Goal: Transaction & Acquisition: Subscribe to service/newsletter

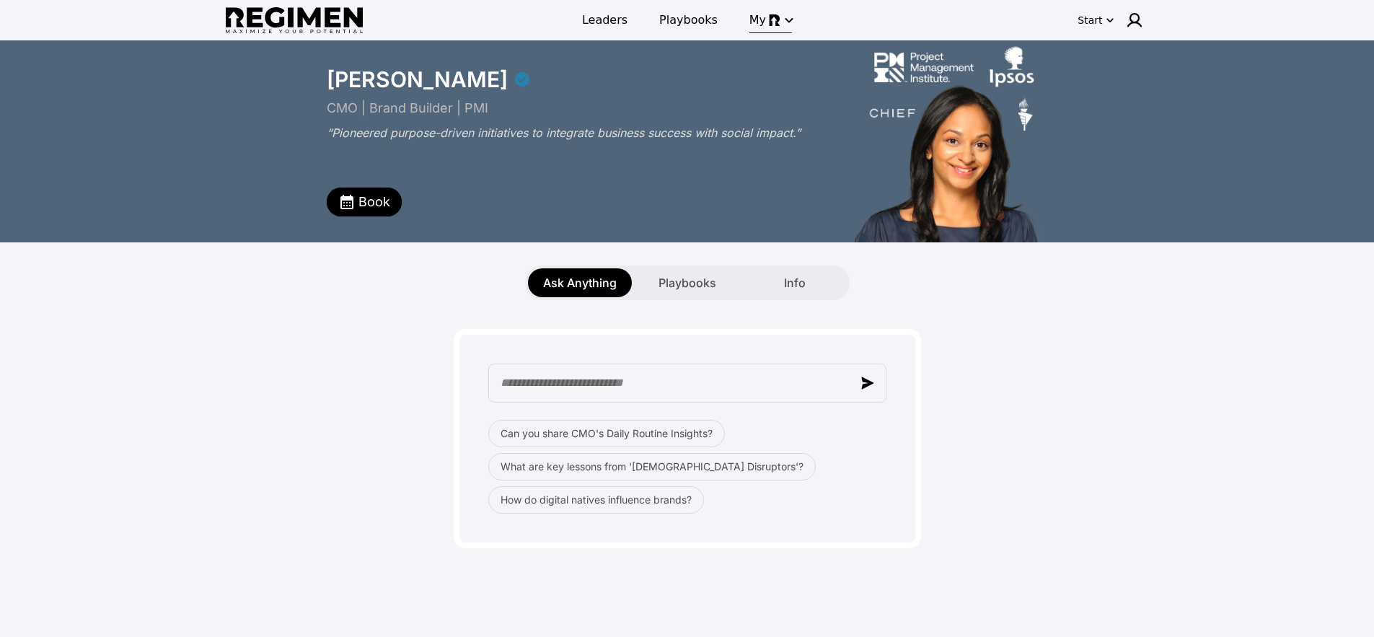
click at [785, 20] on icon "button" at bounding box center [789, 20] width 8 height 5
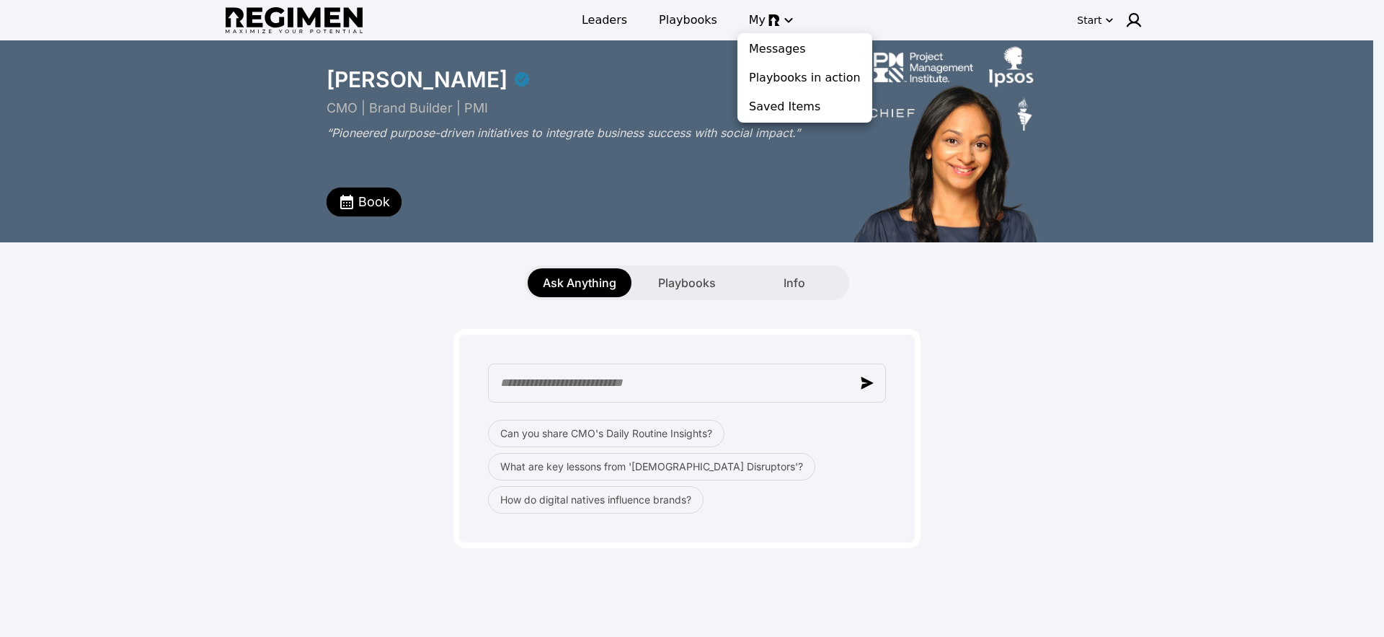
click at [432, 323] on div at bounding box center [692, 318] width 1384 height 637
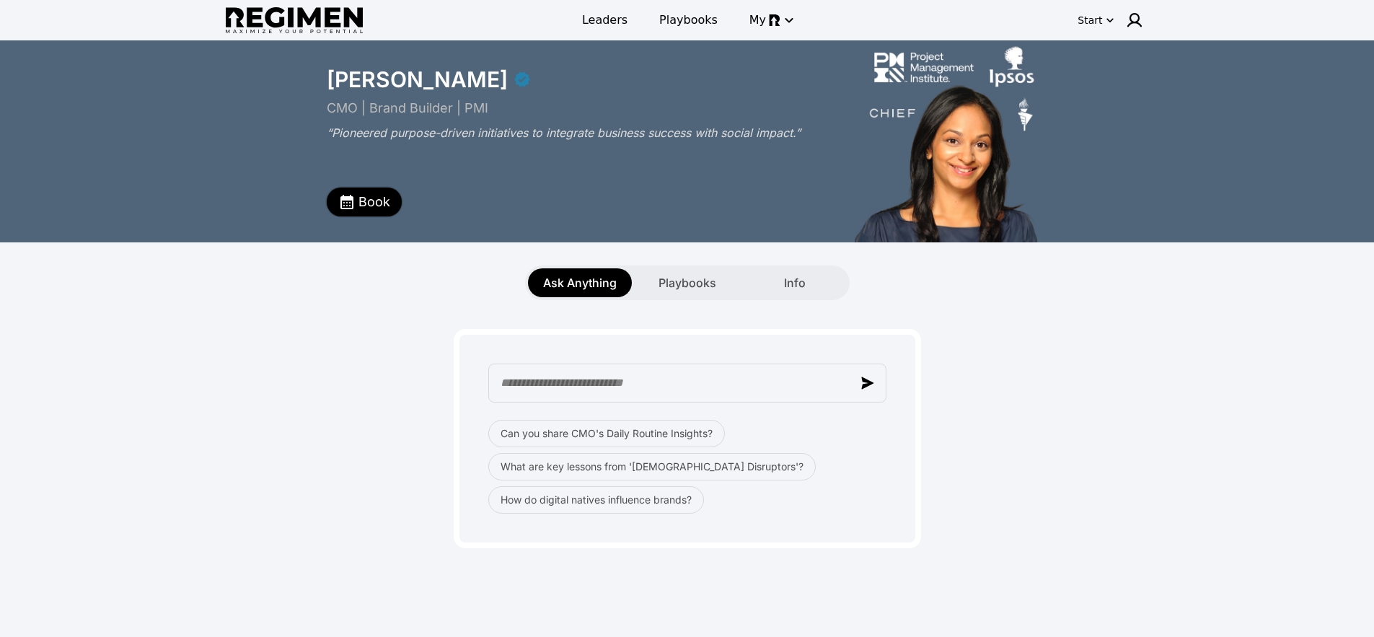
click at [369, 207] on span "Book" at bounding box center [374, 202] width 32 height 20
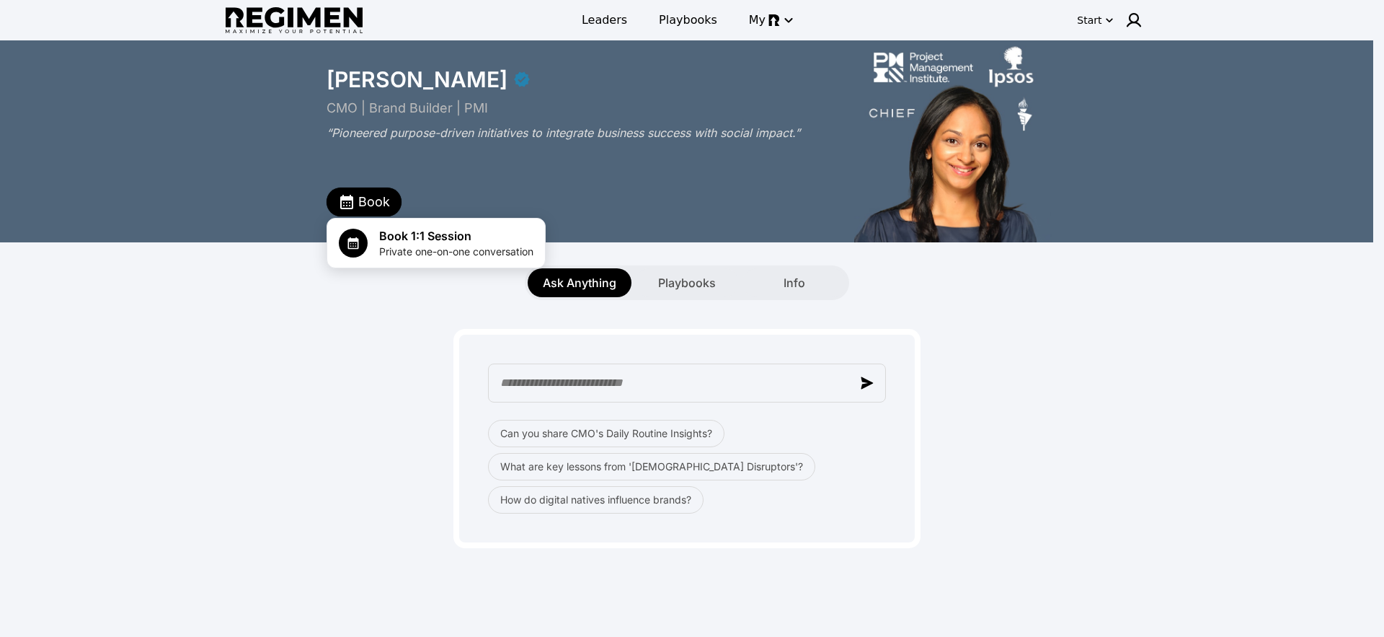
click at [335, 350] on div at bounding box center [692, 318] width 1384 height 637
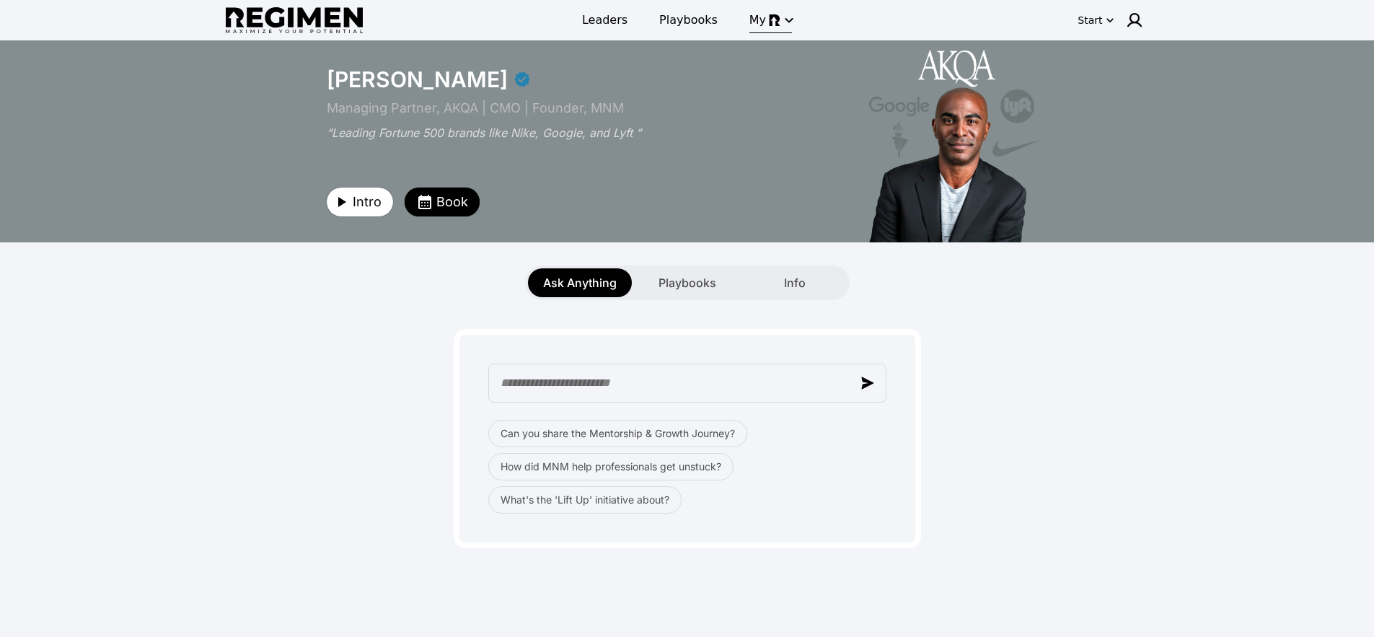
click at [769, 22] on img "button" at bounding box center [775, 20] width 12 height 12
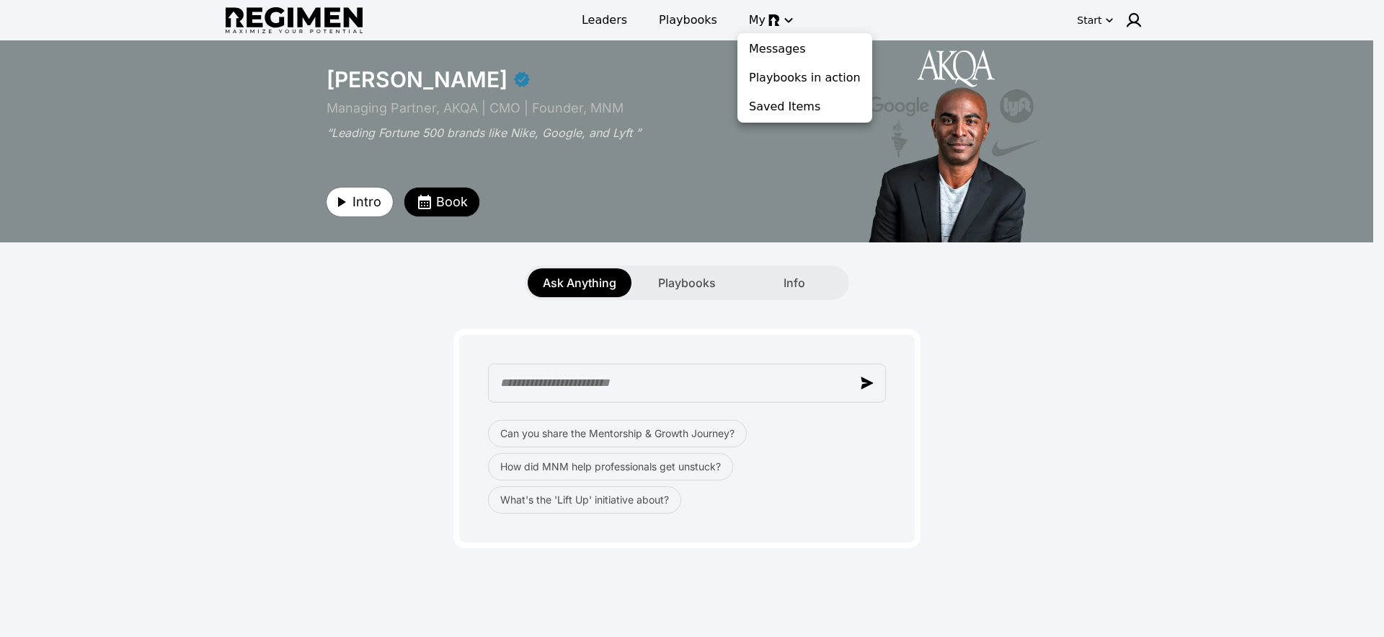
click at [573, 26] on div at bounding box center [692, 318] width 1384 height 637
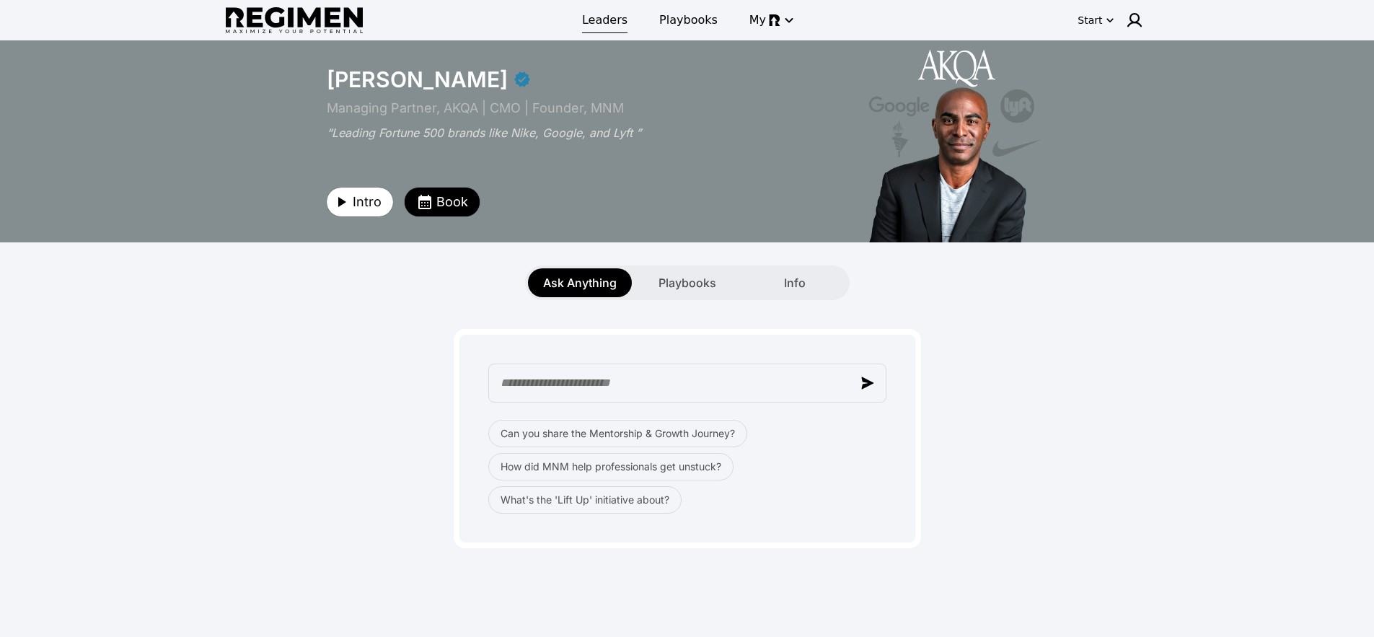
click at [595, 24] on span "Leaders" at bounding box center [604, 20] width 45 height 17
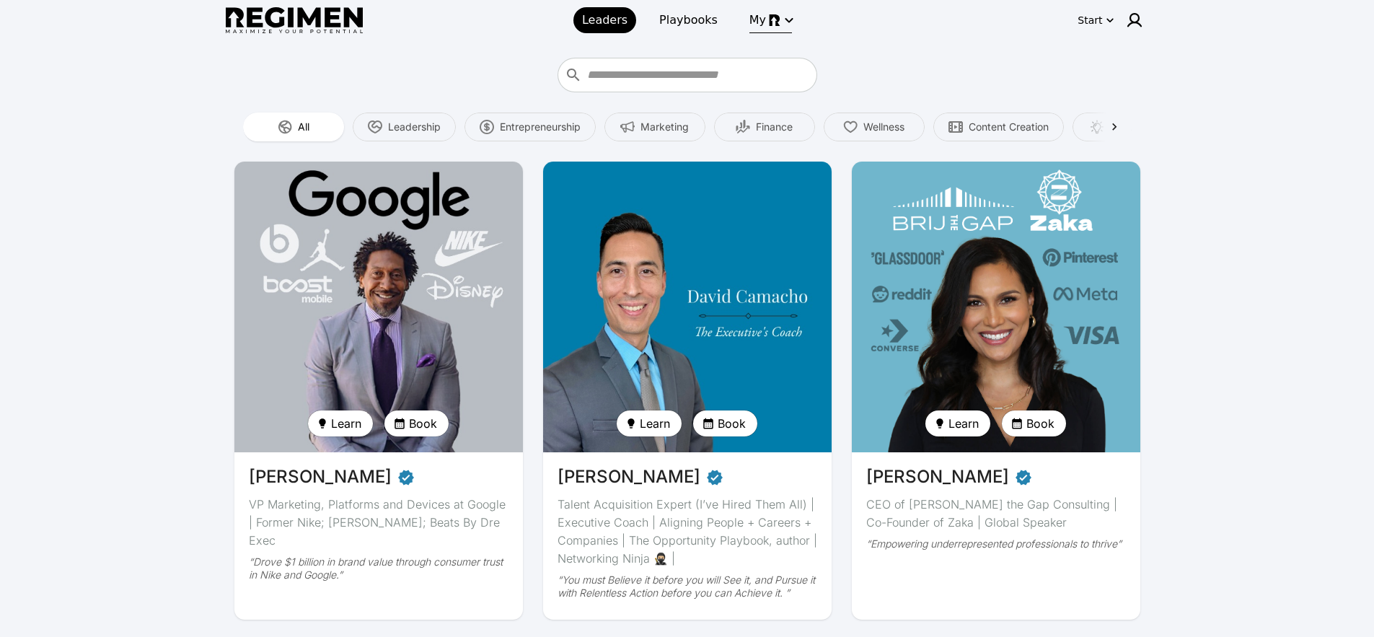
click at [780, 27] on icon "button" at bounding box center [788, 20] width 17 height 17
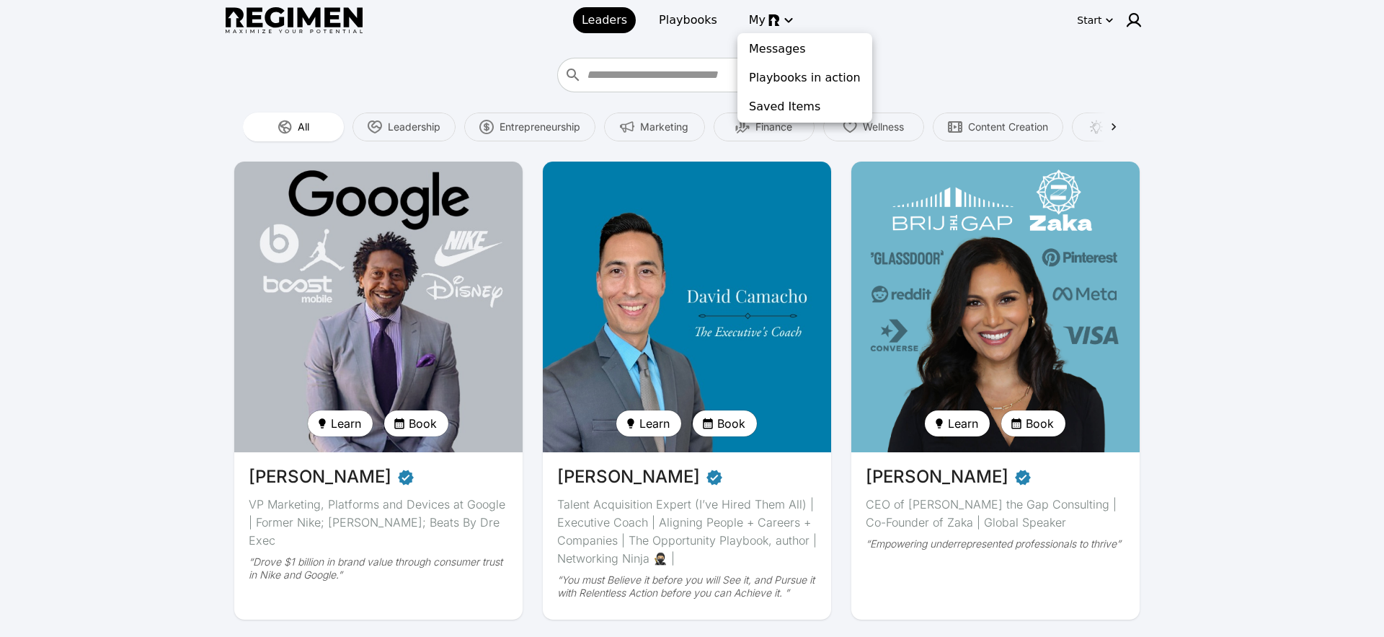
click at [675, 46] on div at bounding box center [692, 318] width 1384 height 637
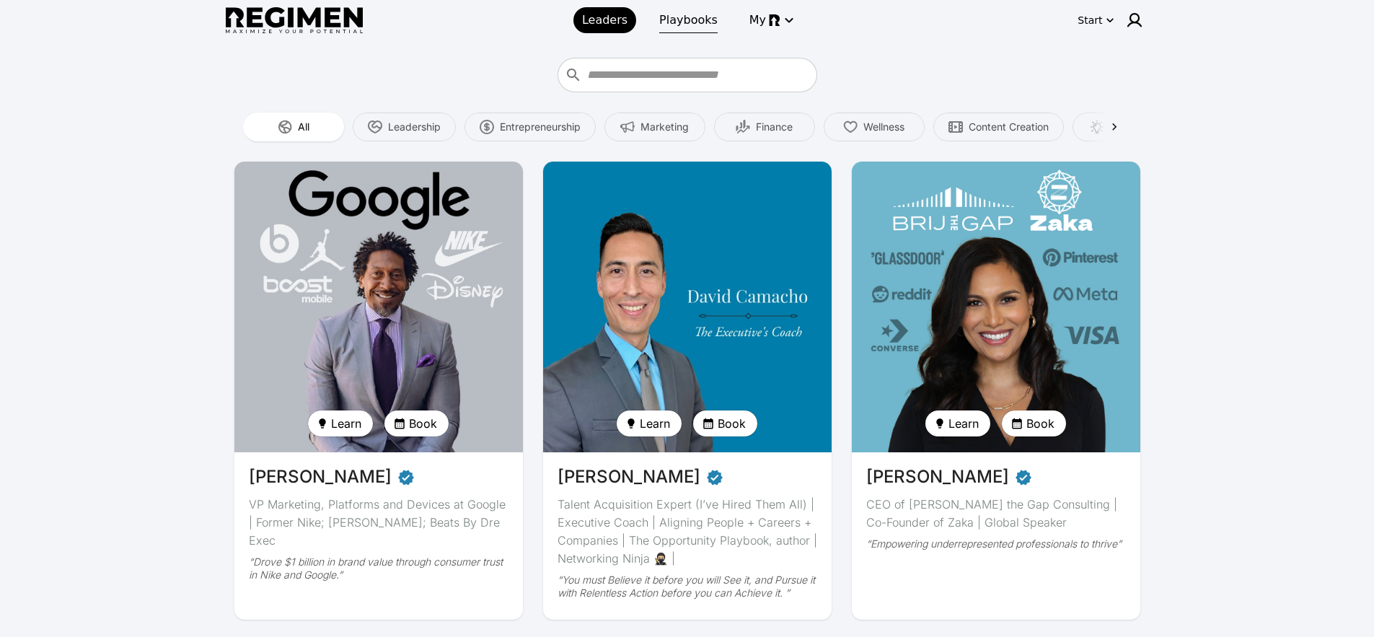
click at [675, 24] on span "Playbooks" at bounding box center [688, 20] width 58 height 17
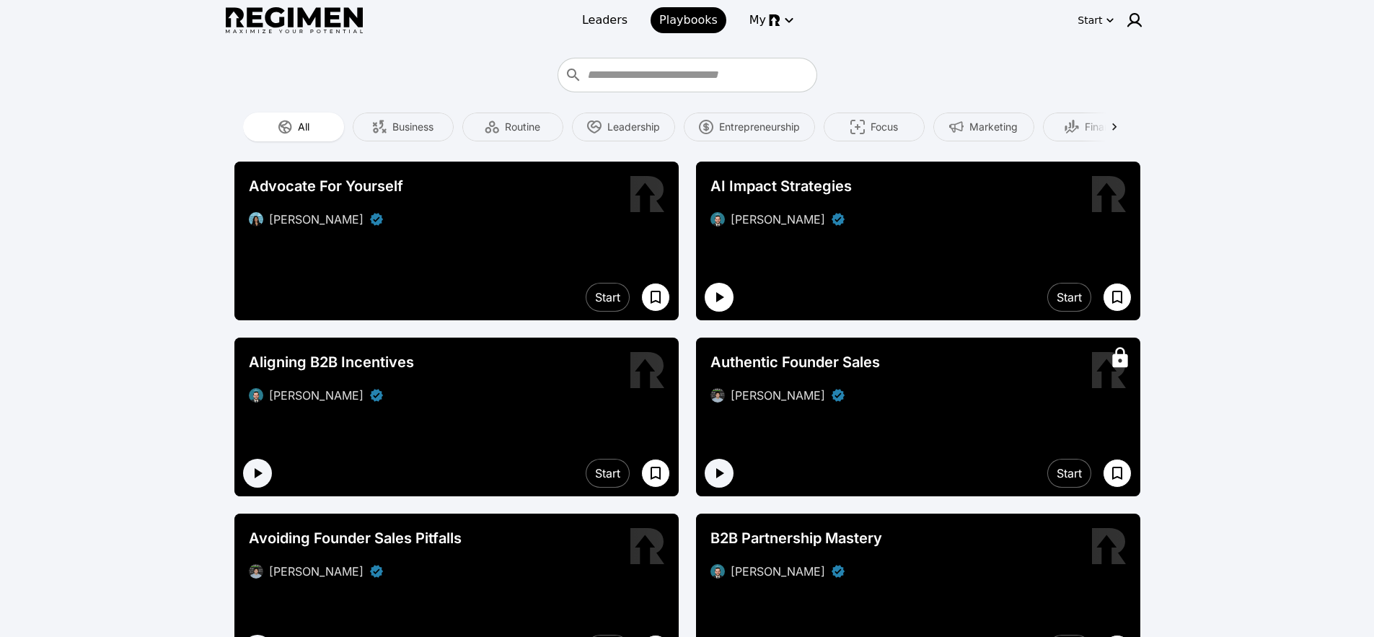
click at [716, 296] on icon "button" at bounding box center [720, 297] width 8 height 10
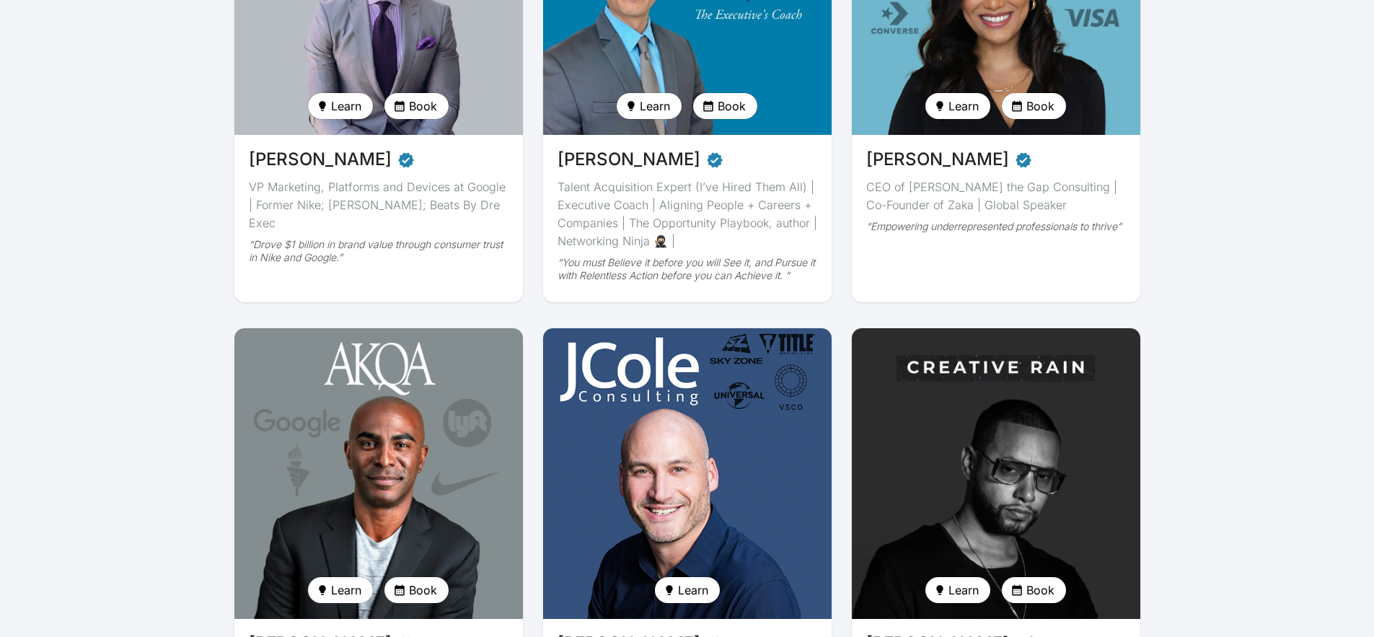
scroll to position [447, 0]
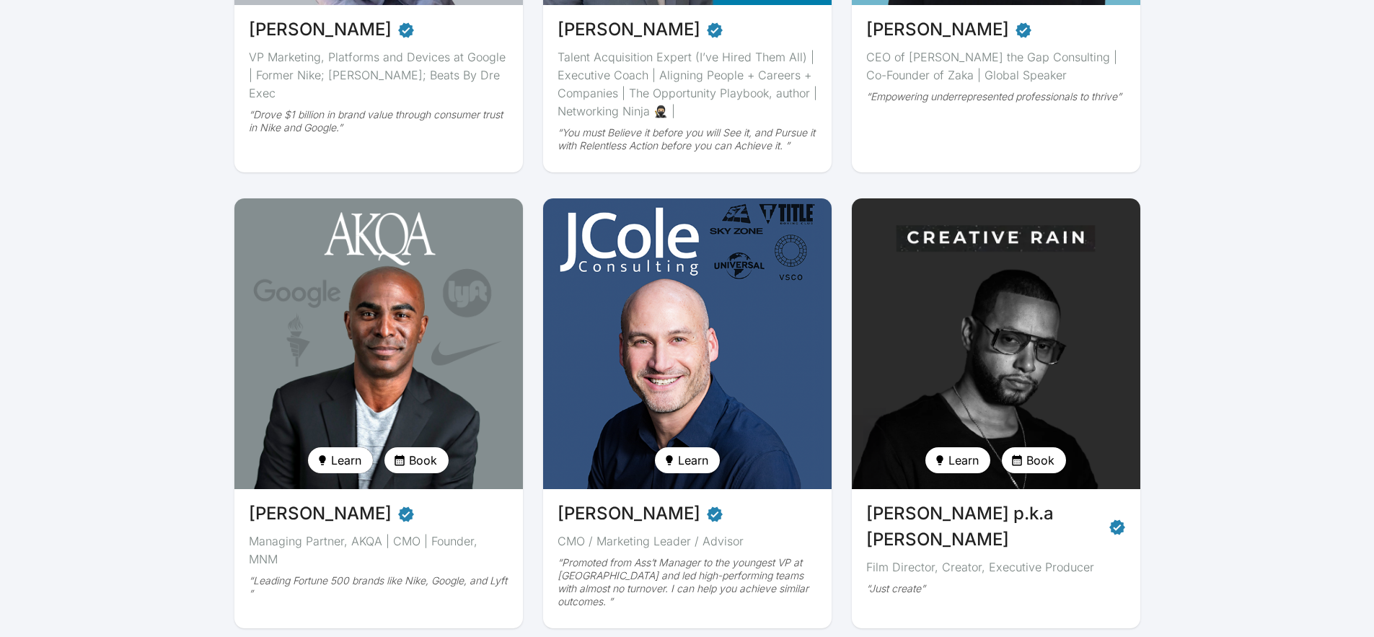
click at [1032, 457] on span "Book" at bounding box center [1040, 459] width 28 height 17
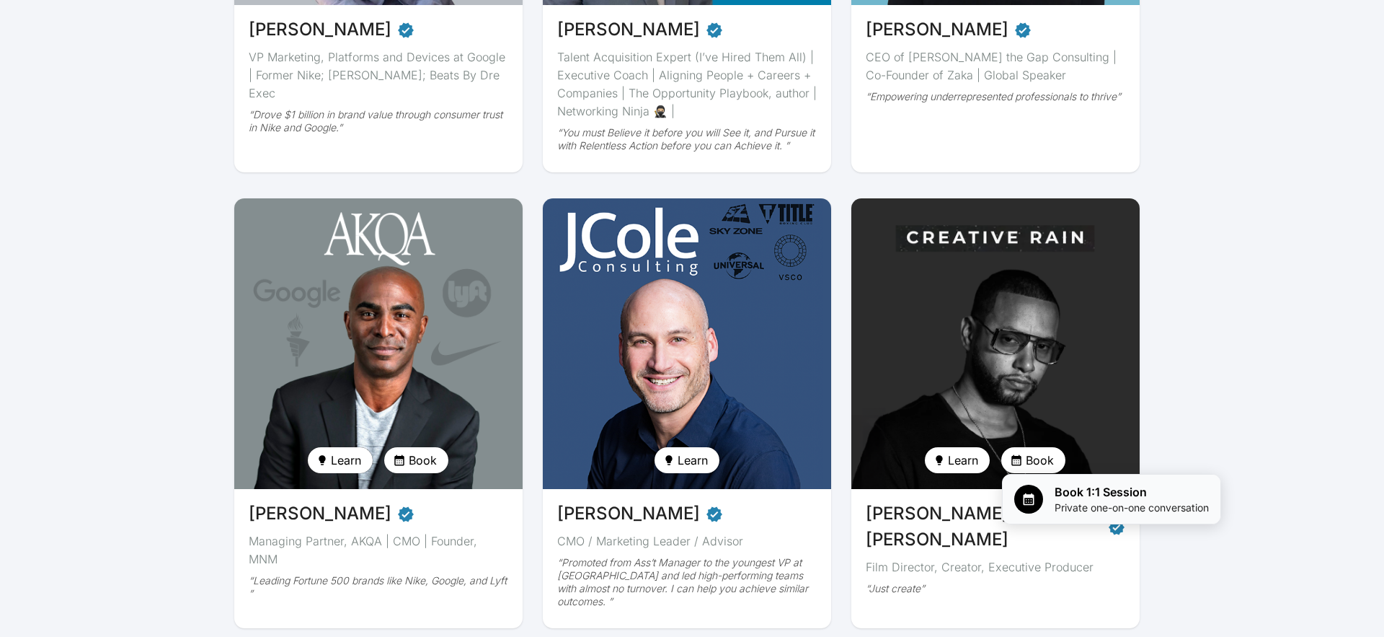
click at [1157, 498] on span "Book 1:1 Session" at bounding box center [1132, 491] width 154 height 17
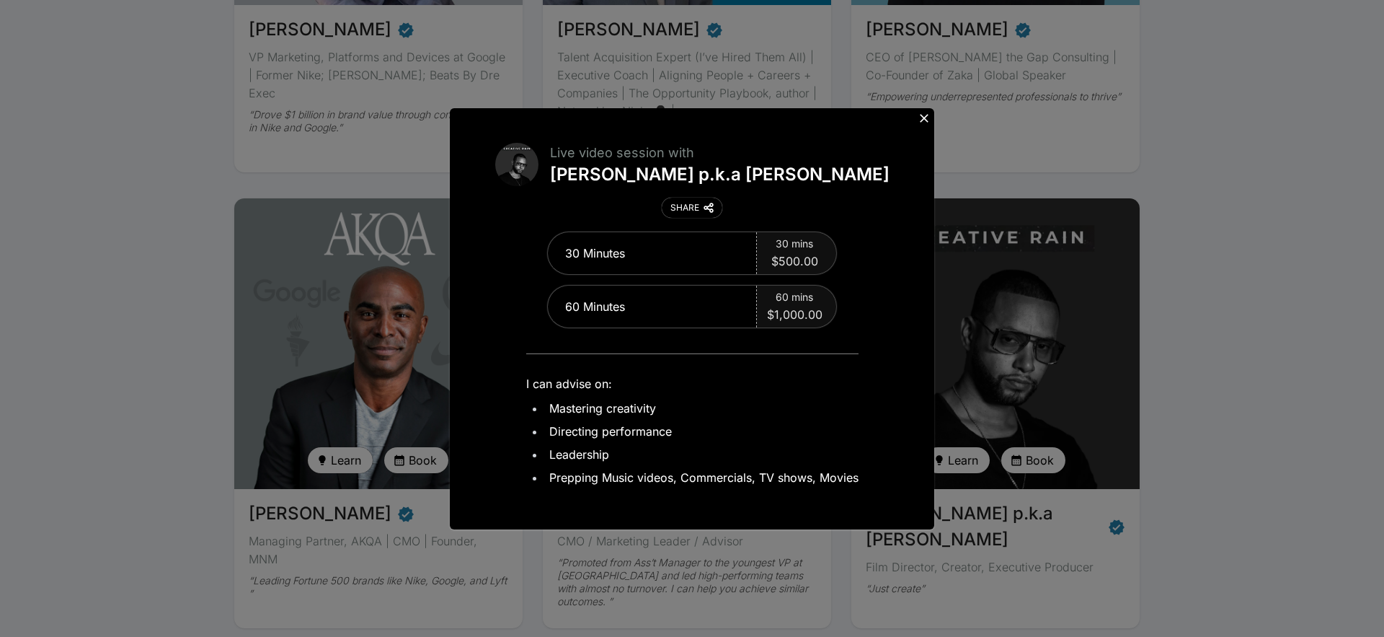
click at [924, 123] on icon at bounding box center [924, 118] width 14 height 14
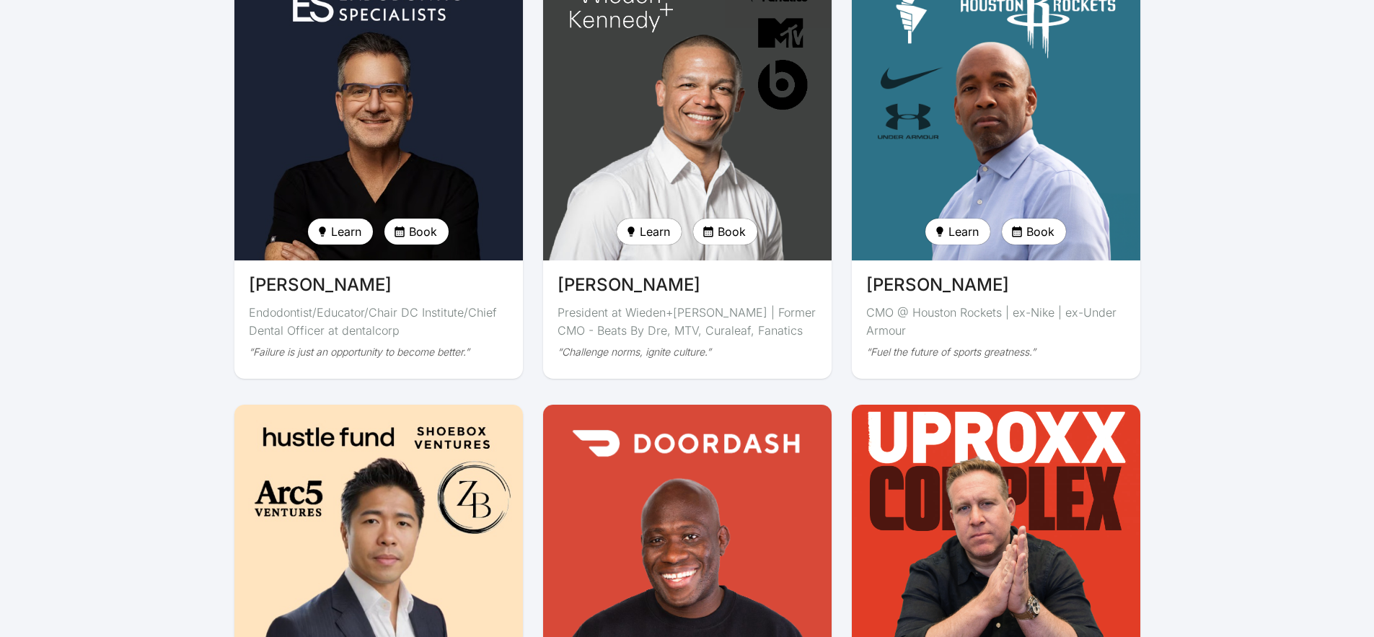
scroll to position [3378, 0]
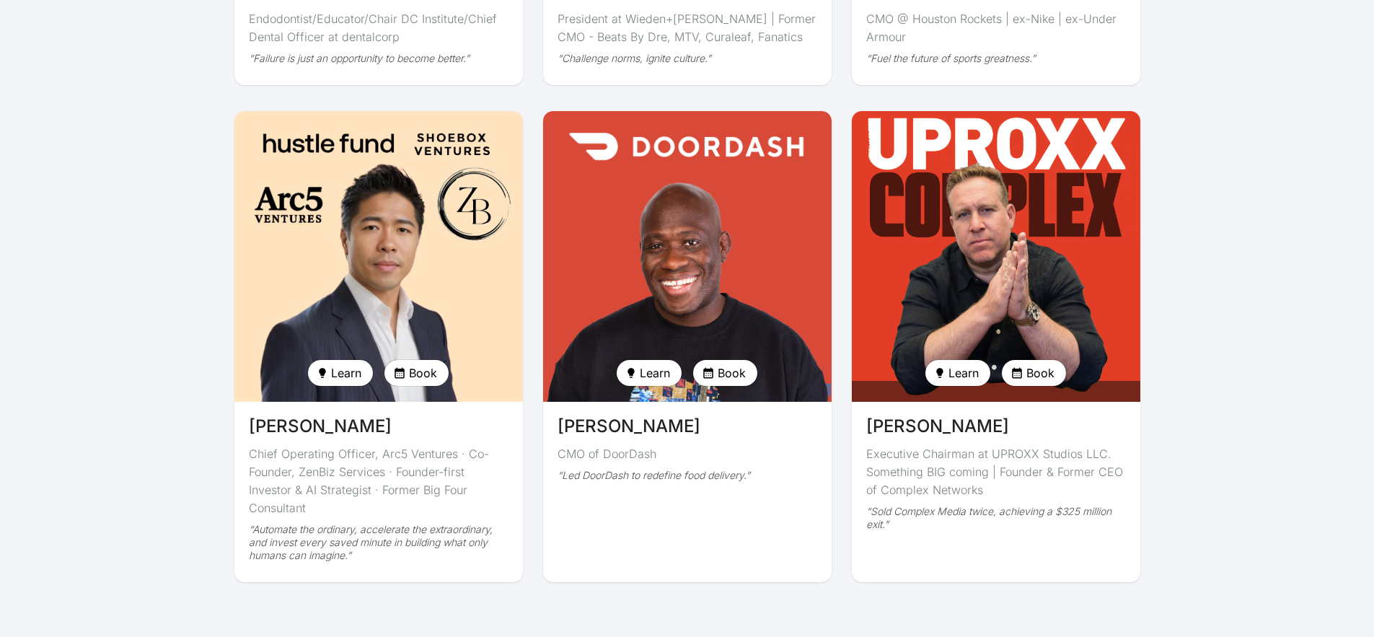
click at [645, 243] on img at bounding box center [687, 256] width 297 height 299
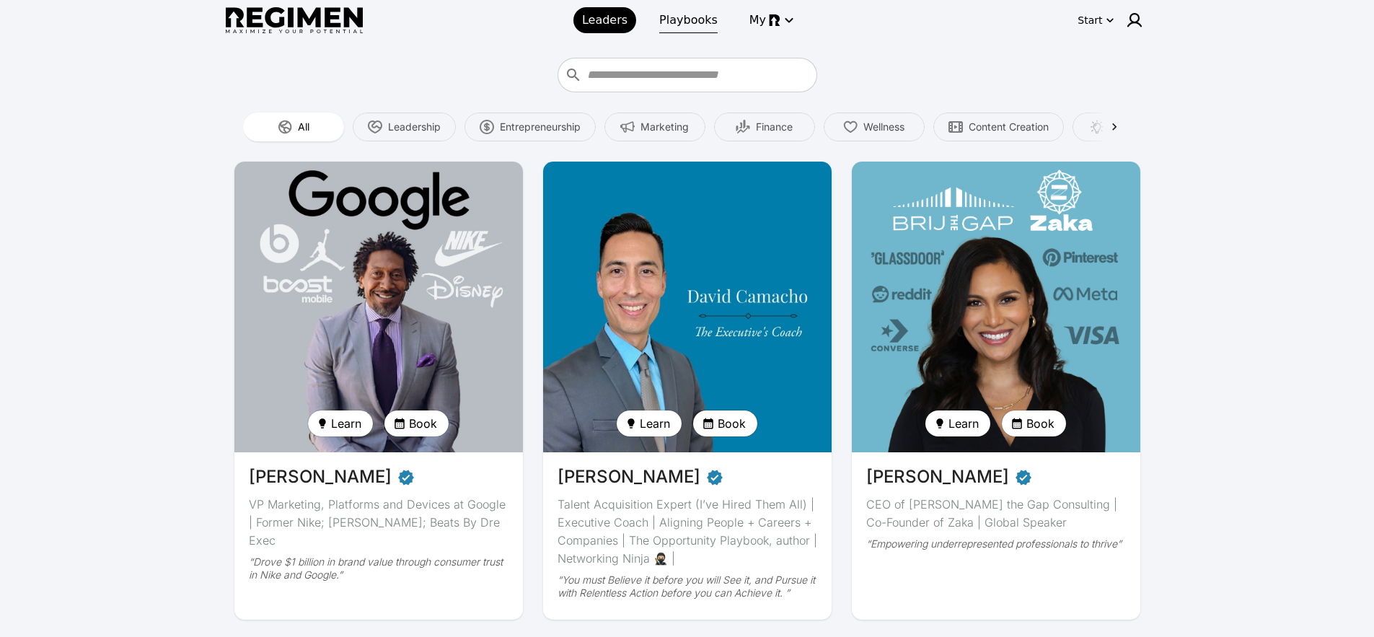
click at [681, 22] on span "Playbooks" at bounding box center [688, 20] width 58 height 17
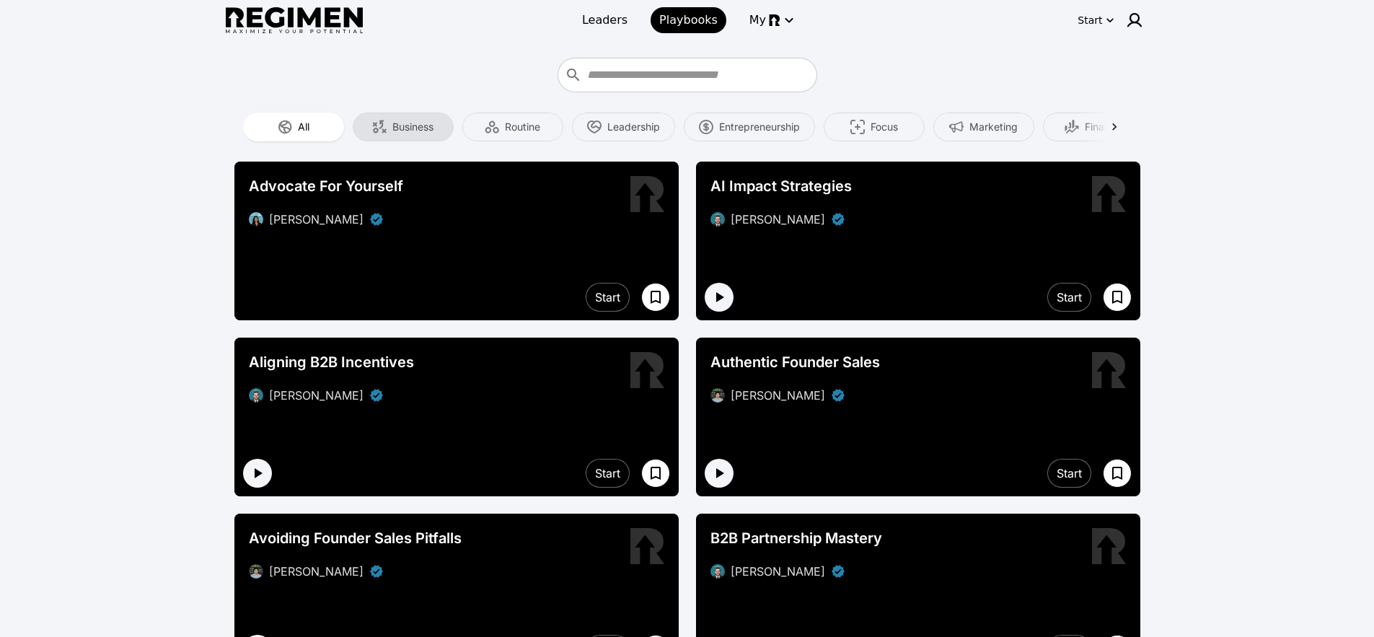
drag, startPoint x: 1007, startPoint y: 128, endPoint x: 427, endPoint y: 128, distance: 580.4
click at [422, 128] on div "All Business Routine Leadership Entrepreneurship Focus Marketing Finance Wellne…" at bounding box center [687, 127] width 888 height 35
click at [1120, 127] on icon at bounding box center [1114, 127] width 14 height 14
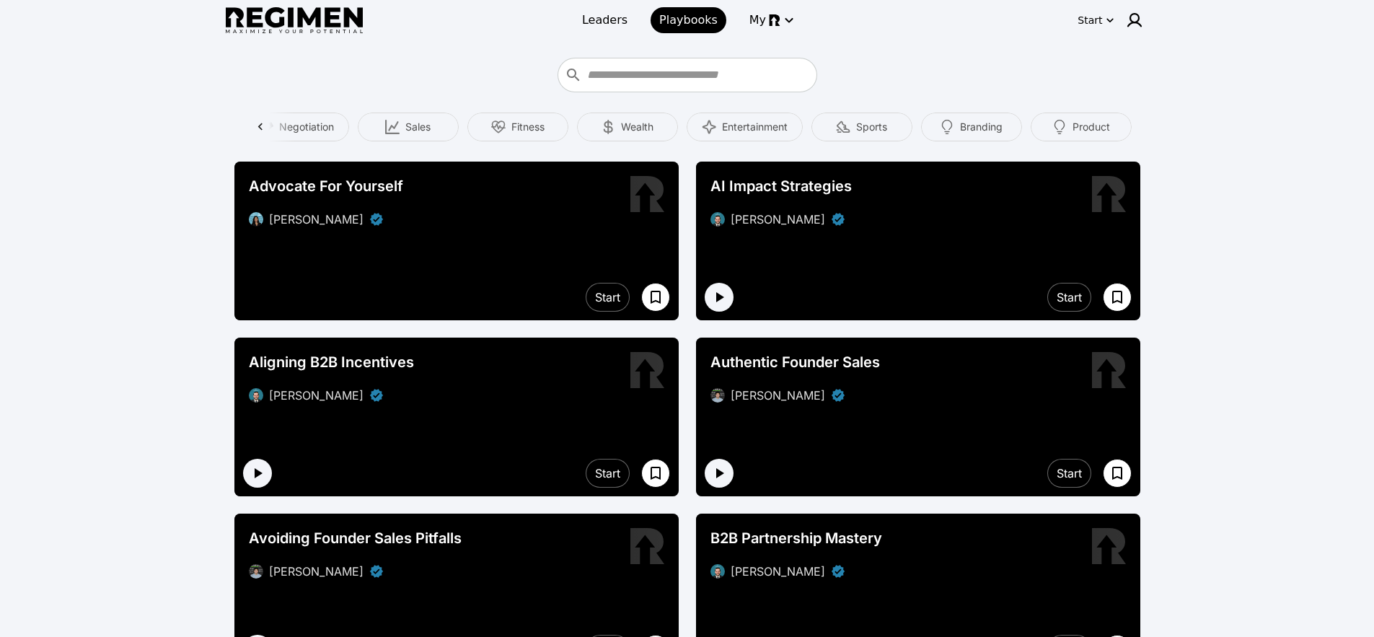
click at [1120, 127] on div "Product" at bounding box center [1080, 126] width 101 height 29
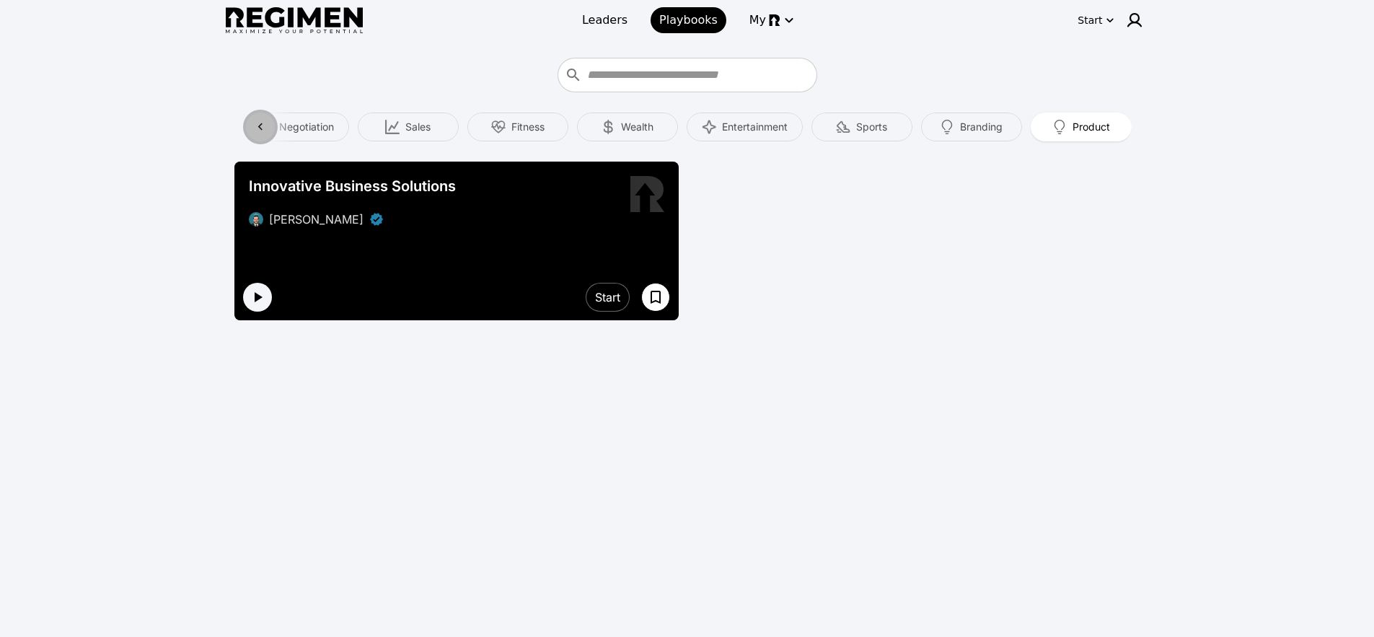
click at [244, 128] on div at bounding box center [260, 127] width 35 height 35
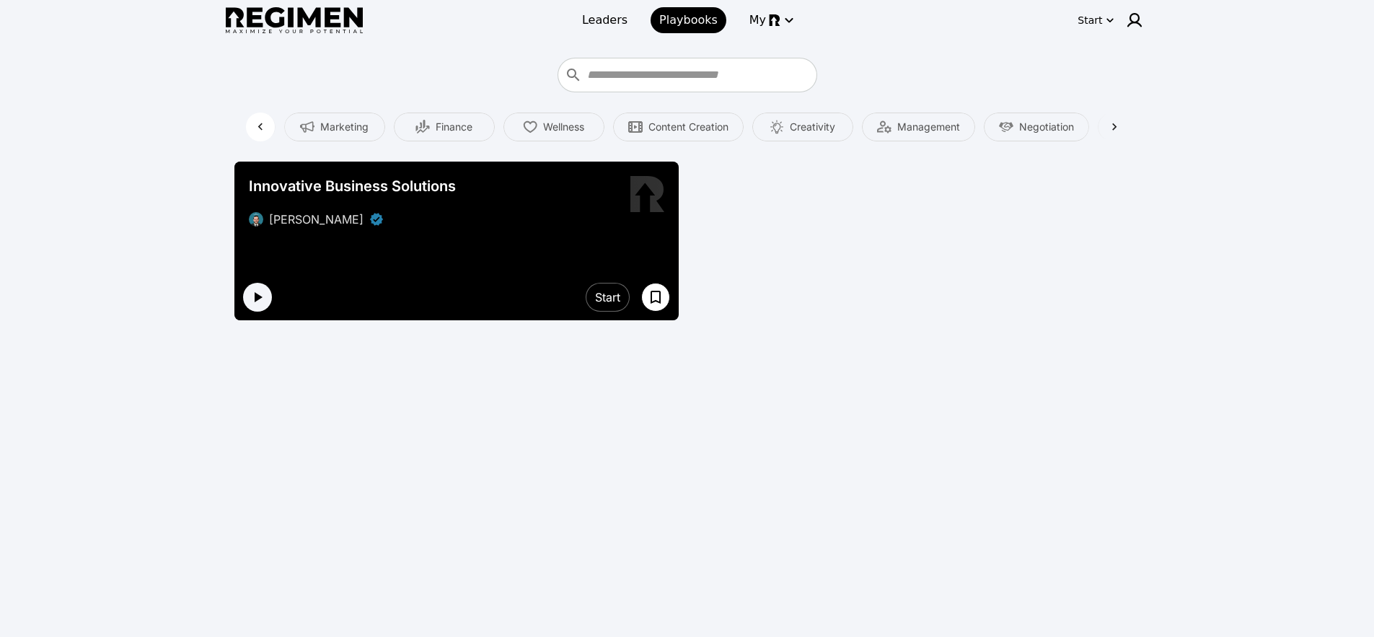
click at [255, 128] on icon at bounding box center [260, 127] width 14 height 14
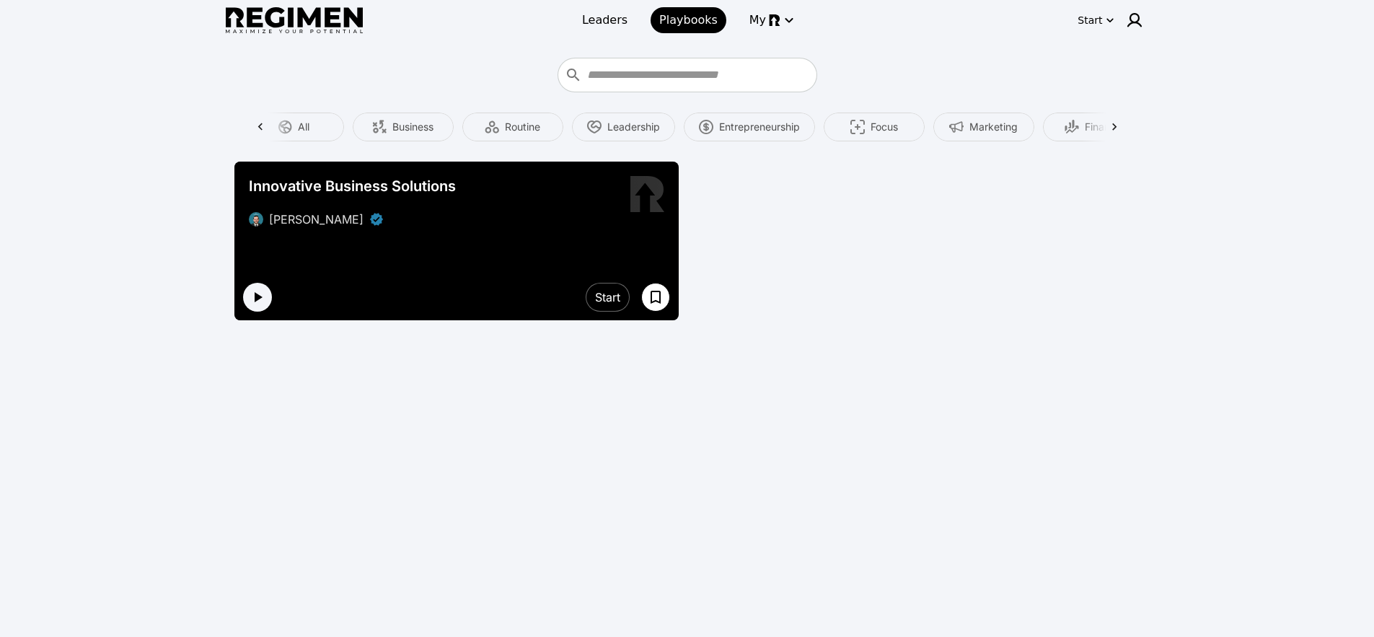
click at [298, 24] on img at bounding box center [294, 20] width 137 height 27
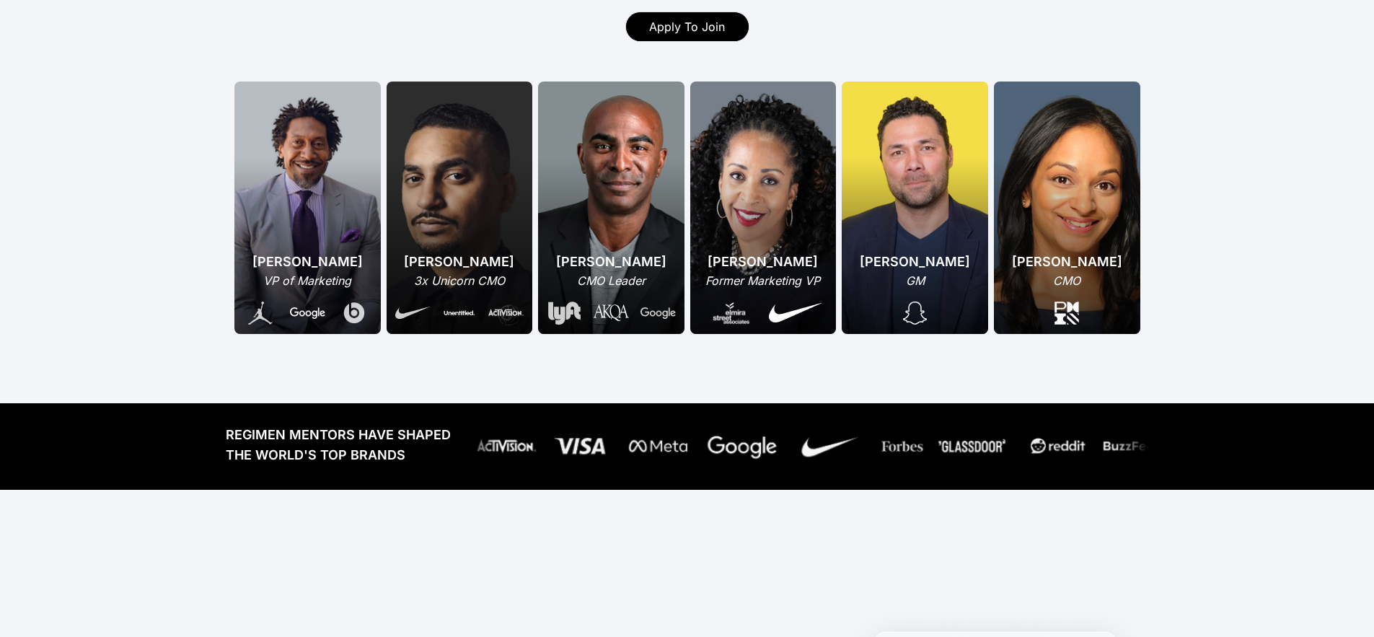
scroll to position [600, 0]
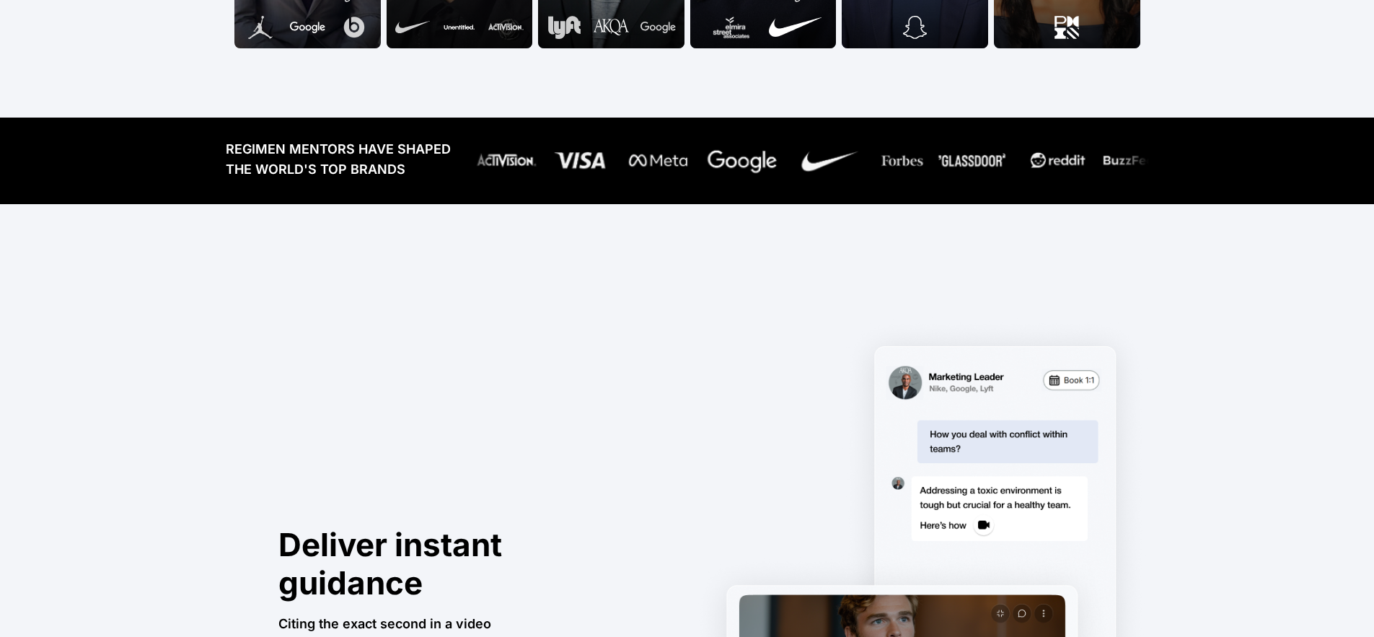
drag, startPoint x: 533, startPoint y: 167, endPoint x: 777, endPoint y: 170, distance: 244.4
click at [777, 169] on div at bounding box center [805, 160] width 686 height 43
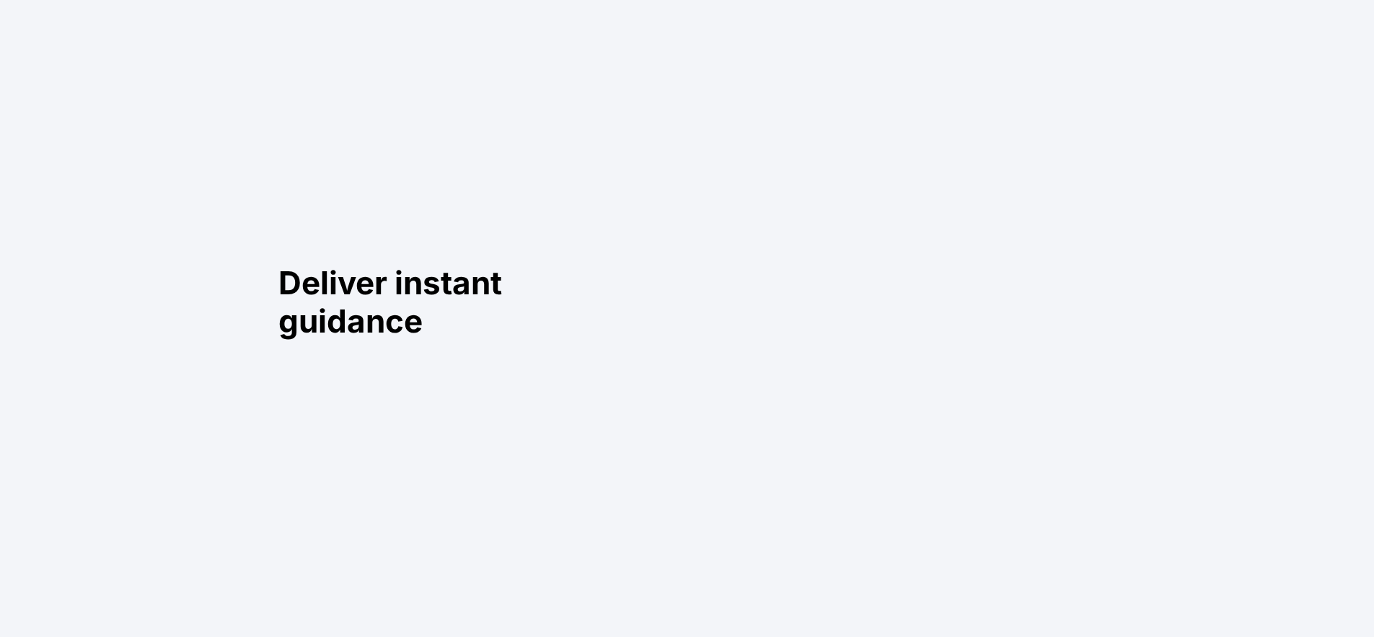
scroll to position [0, 0]
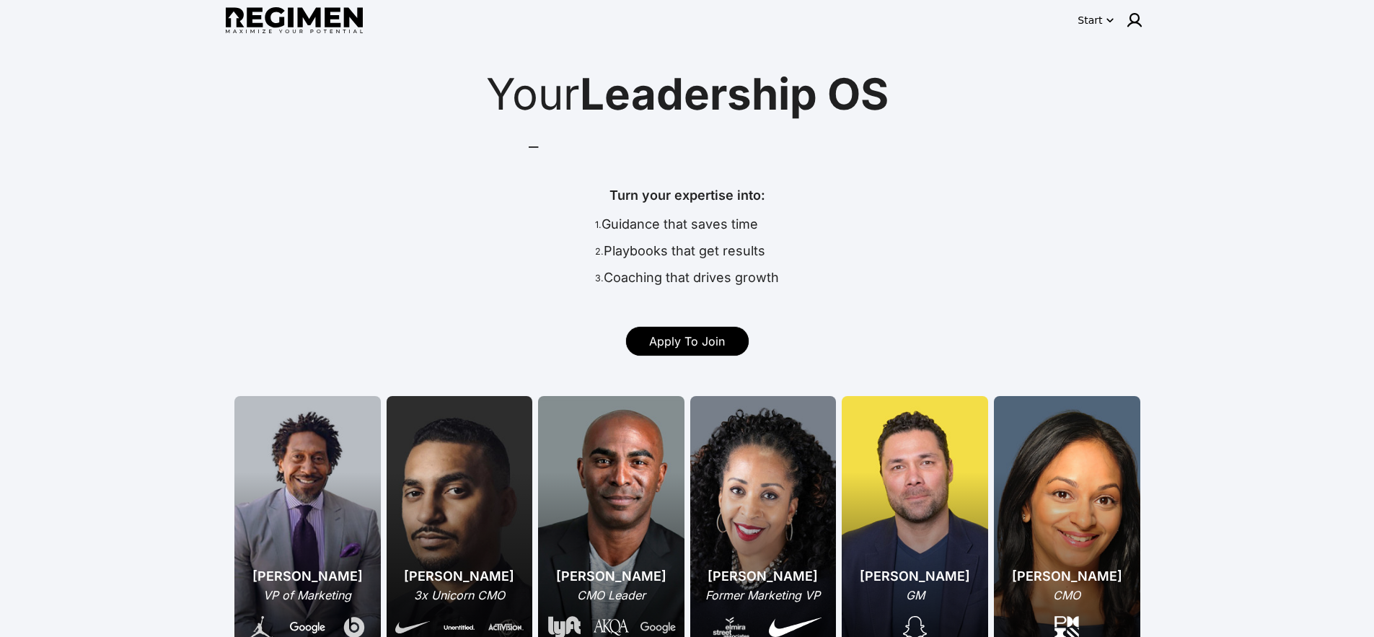
click at [1096, 10] on button "Start" at bounding box center [1095, 20] width 42 height 23
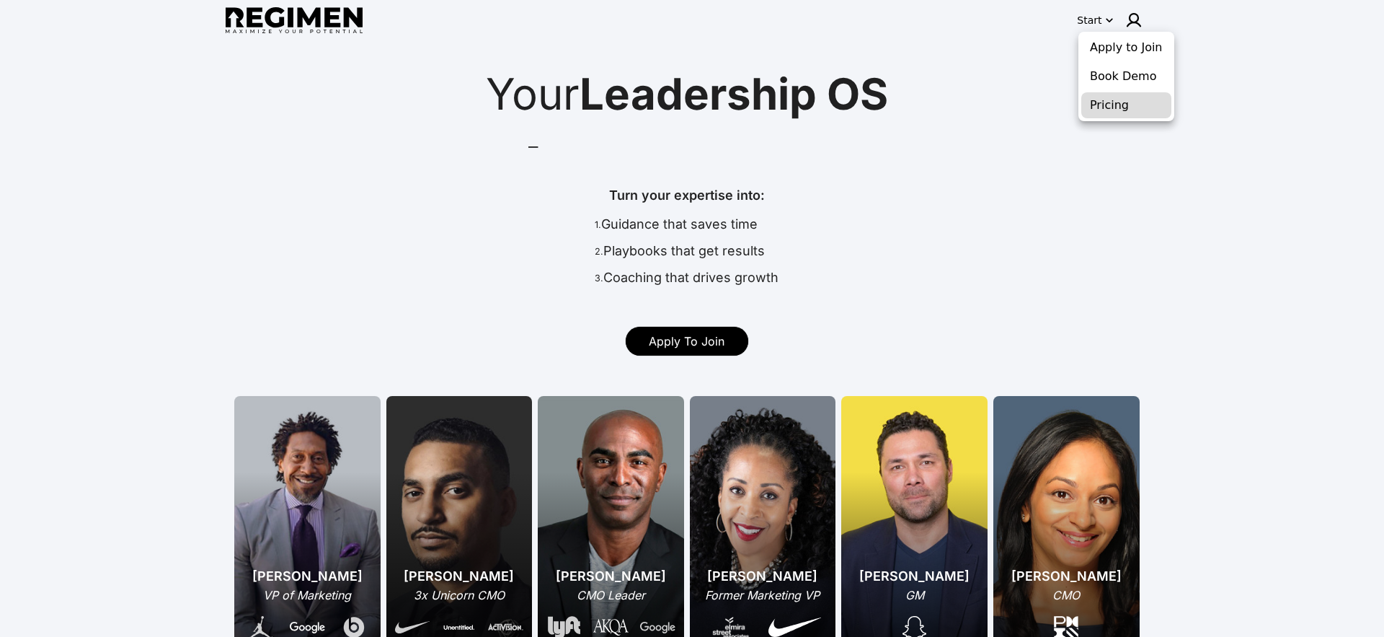
click at [1110, 109] on button "Pricing" at bounding box center [1127, 105] width 90 height 26
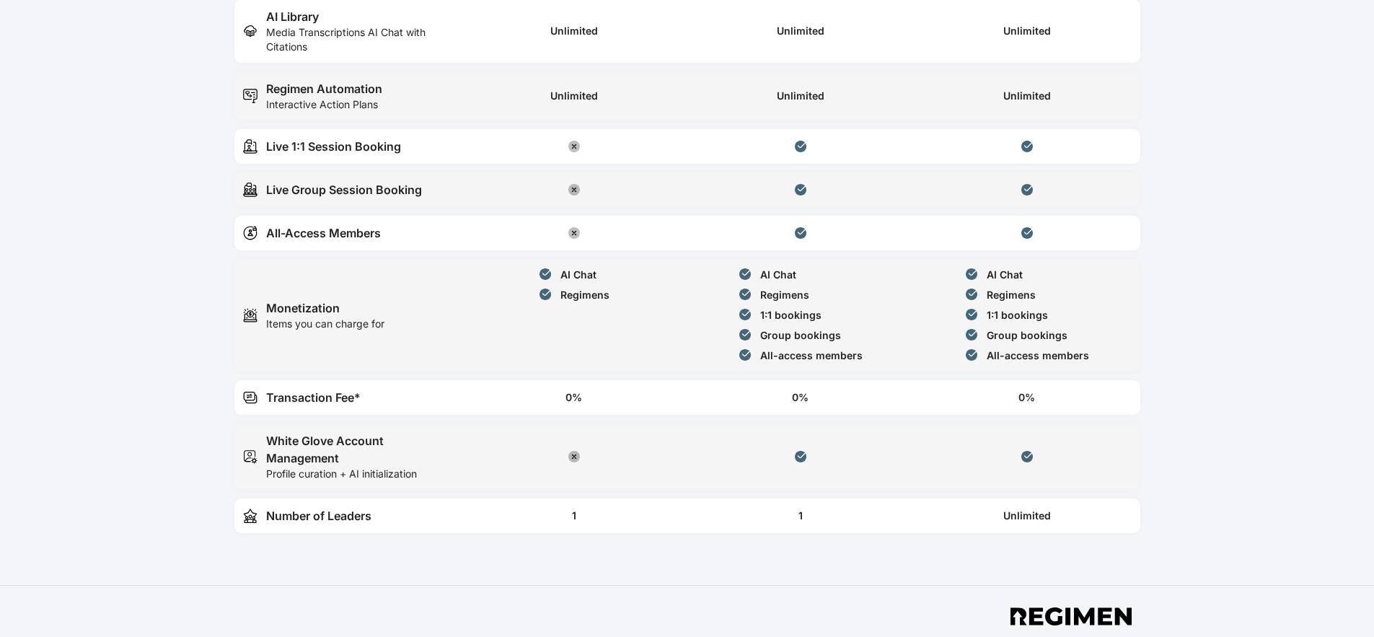
scroll to position [683, 0]
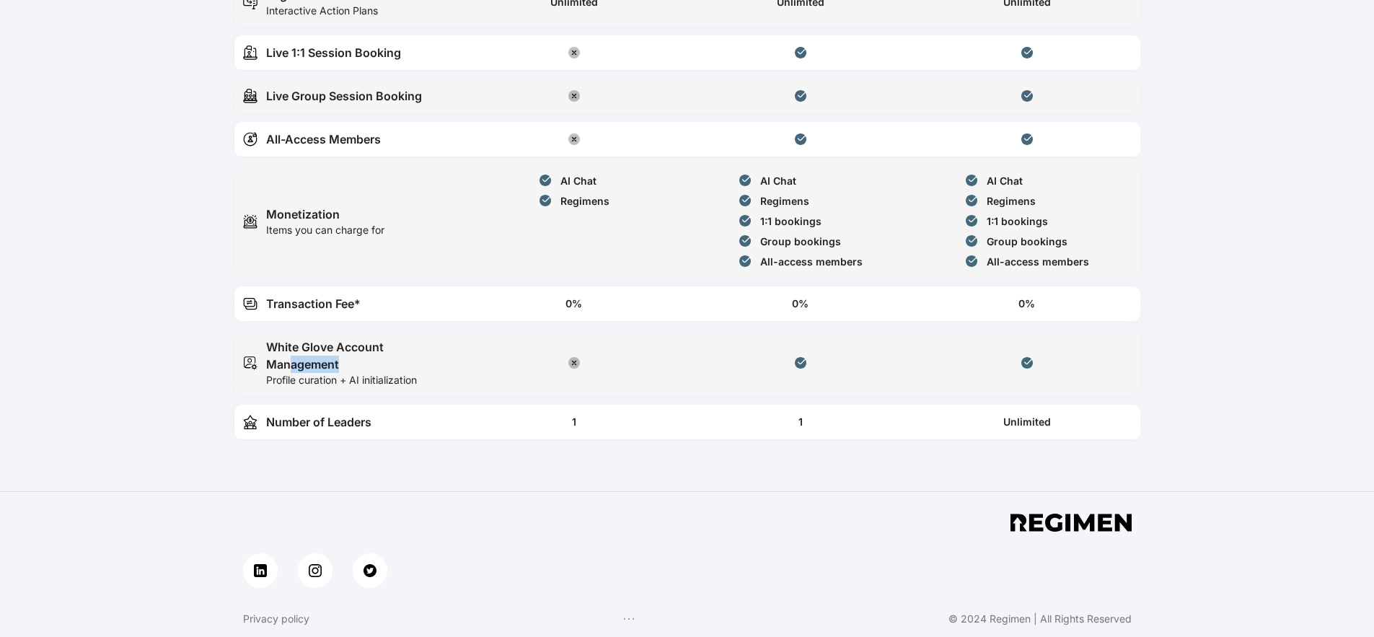
drag, startPoint x: 291, startPoint y: 356, endPoint x: 436, endPoint y: 362, distance: 145.8
click at [436, 362] on div "White Glove Account Management" at bounding box center [359, 355] width 186 height 35
click at [441, 396] on table "Guidance Mastery Enterprise AI Library Media Transcriptions AI Chat with Citati…" at bounding box center [687, 151] width 906 height 594
click at [390, 384] on div "Profile curation + AI initialization" at bounding box center [359, 380] width 186 height 14
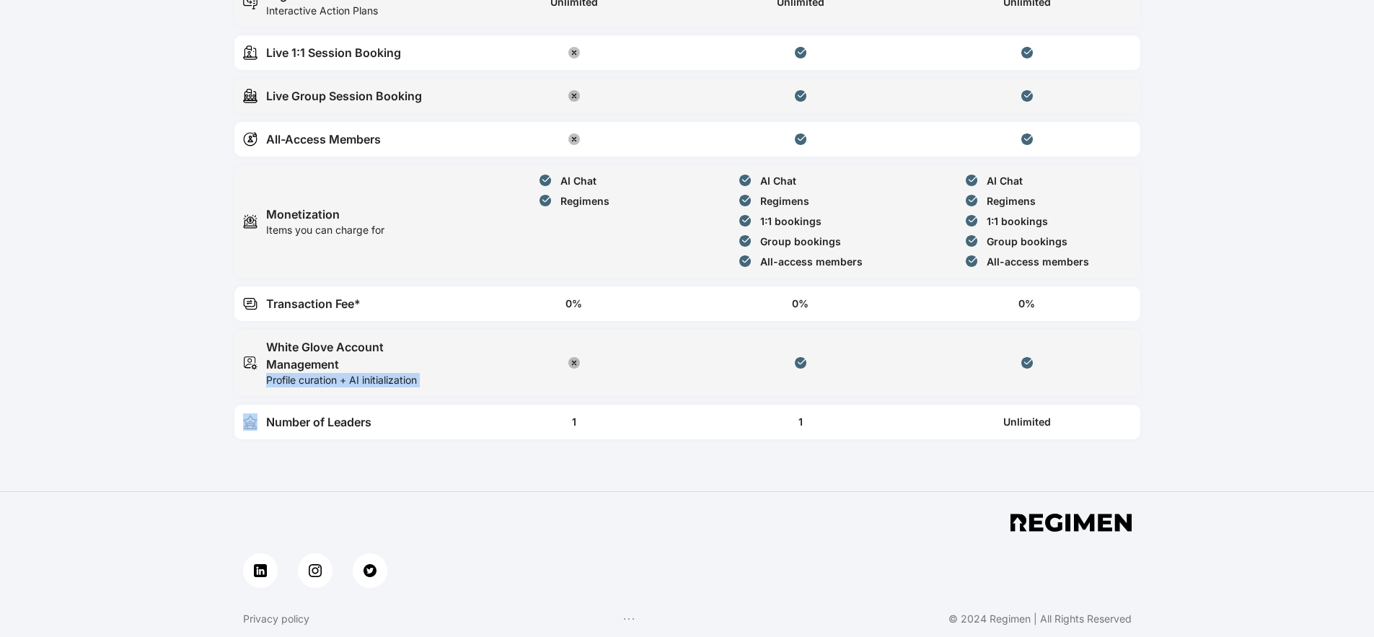
click at [390, 384] on div "Profile curation + AI initialization" at bounding box center [359, 380] width 186 height 14
click at [724, 366] on div at bounding box center [800, 362] width 209 height 49
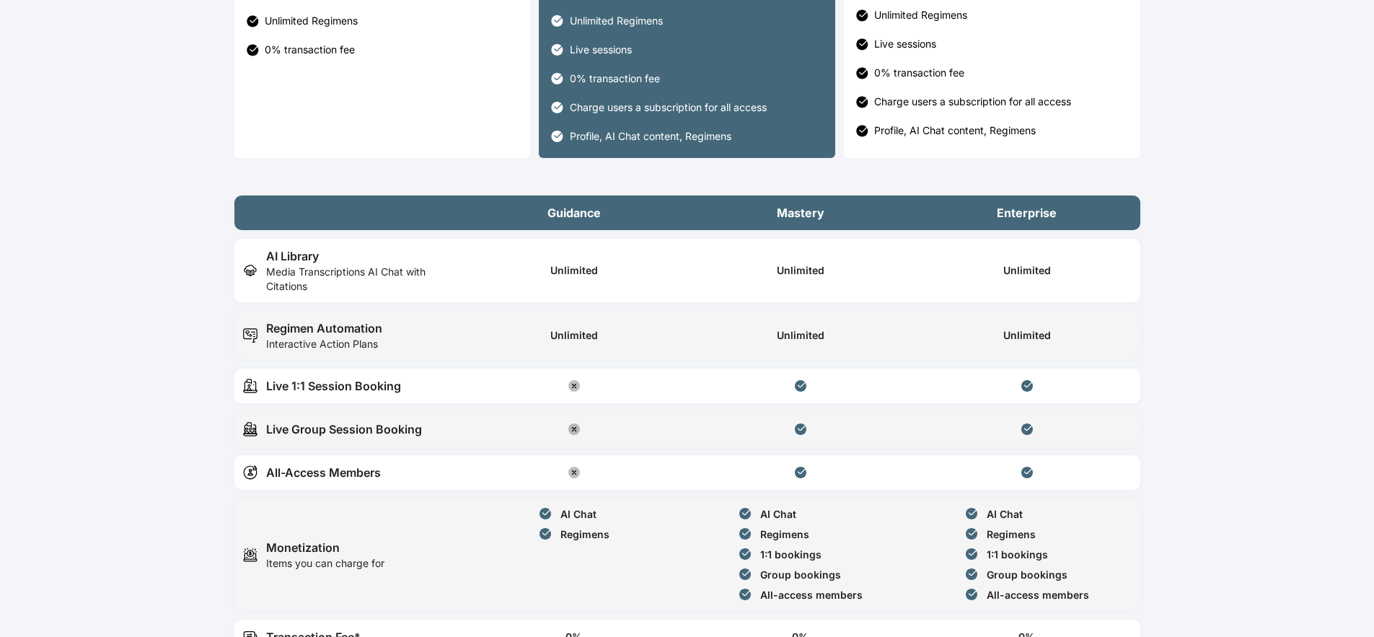
scroll to position [0, 0]
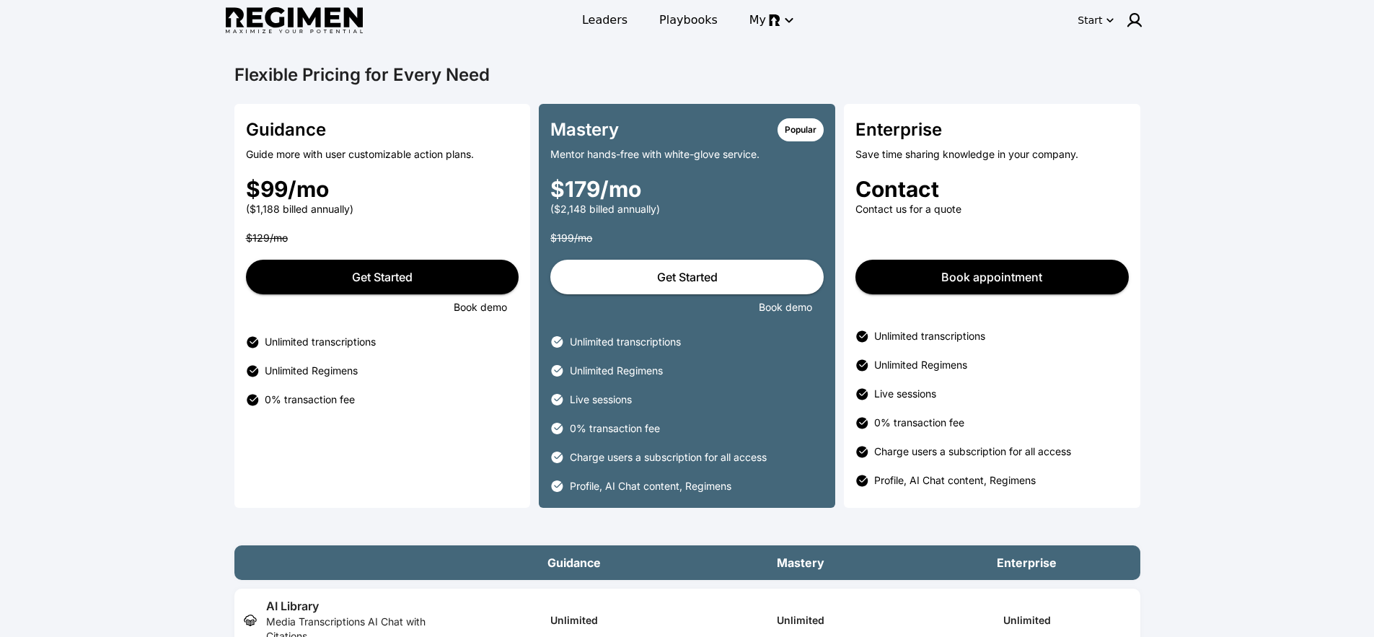
click at [297, 14] on img at bounding box center [294, 20] width 137 height 27
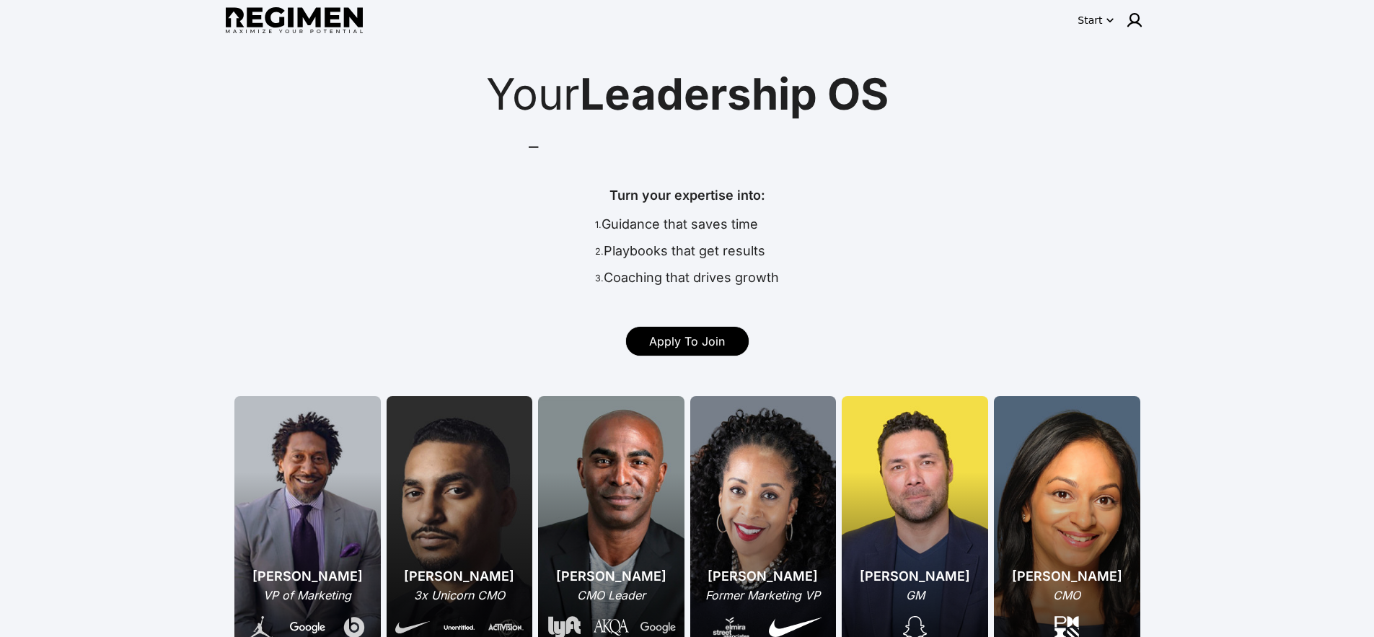
click at [1072, 28] on div "Start" at bounding box center [919, 20] width 457 height 29
click at [1100, 19] on div "Start" at bounding box center [1089, 20] width 25 height 14
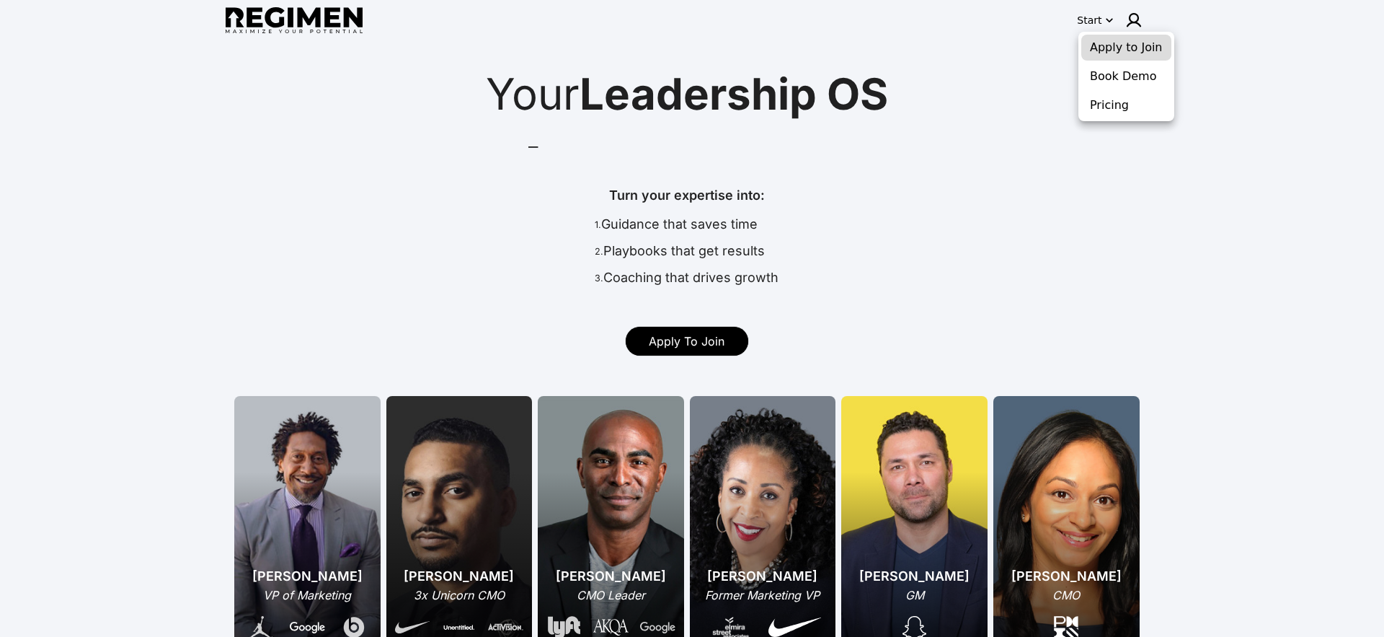
click at [1107, 49] on button "Apply to Join" at bounding box center [1127, 48] width 90 height 26
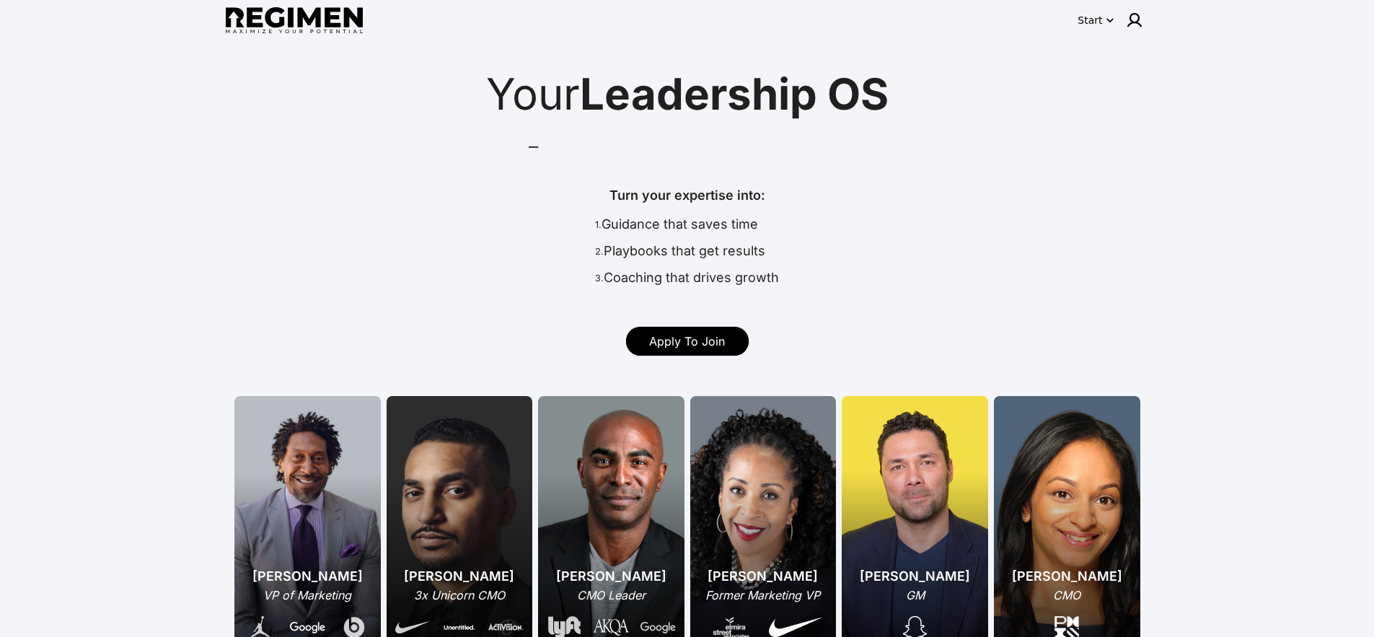
click at [1092, 20] on div "Start" at bounding box center [1089, 20] width 25 height 14
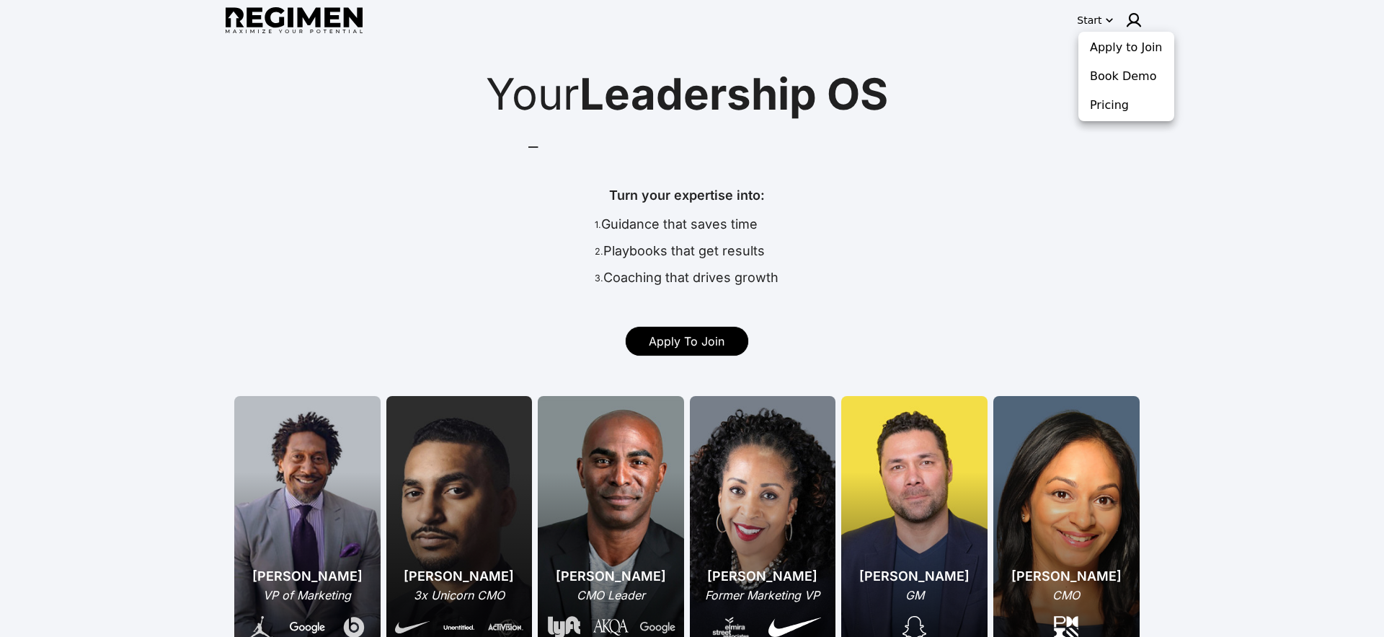
drag, startPoint x: 958, startPoint y: 118, endPoint x: 952, endPoint y: 126, distance: 10.8
click at [958, 118] on div at bounding box center [692, 318] width 1384 height 637
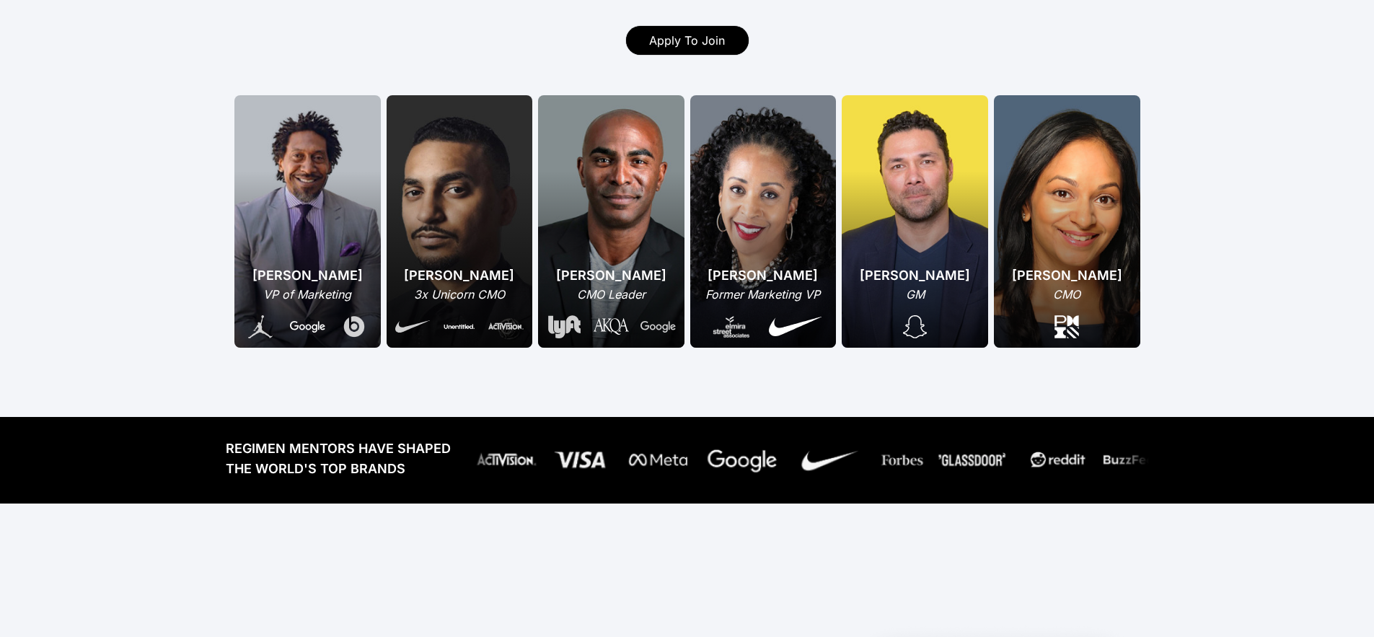
scroll to position [314, 0]
